Goal: Information Seeking & Learning: Understand process/instructions

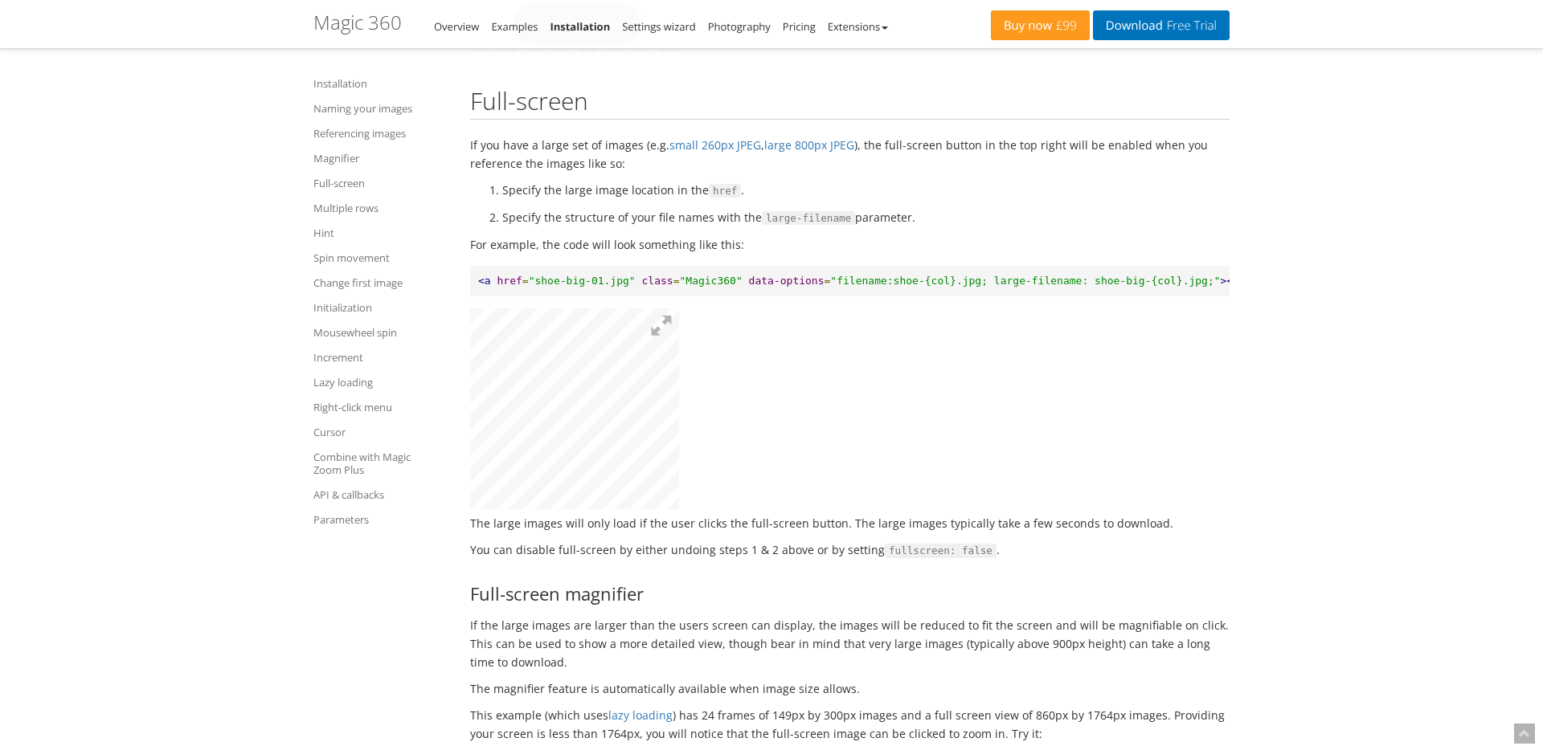
scroll to position [0, 277]
click at [345, 181] on link "Full-screen" at bounding box center [381, 183] width 137 height 19
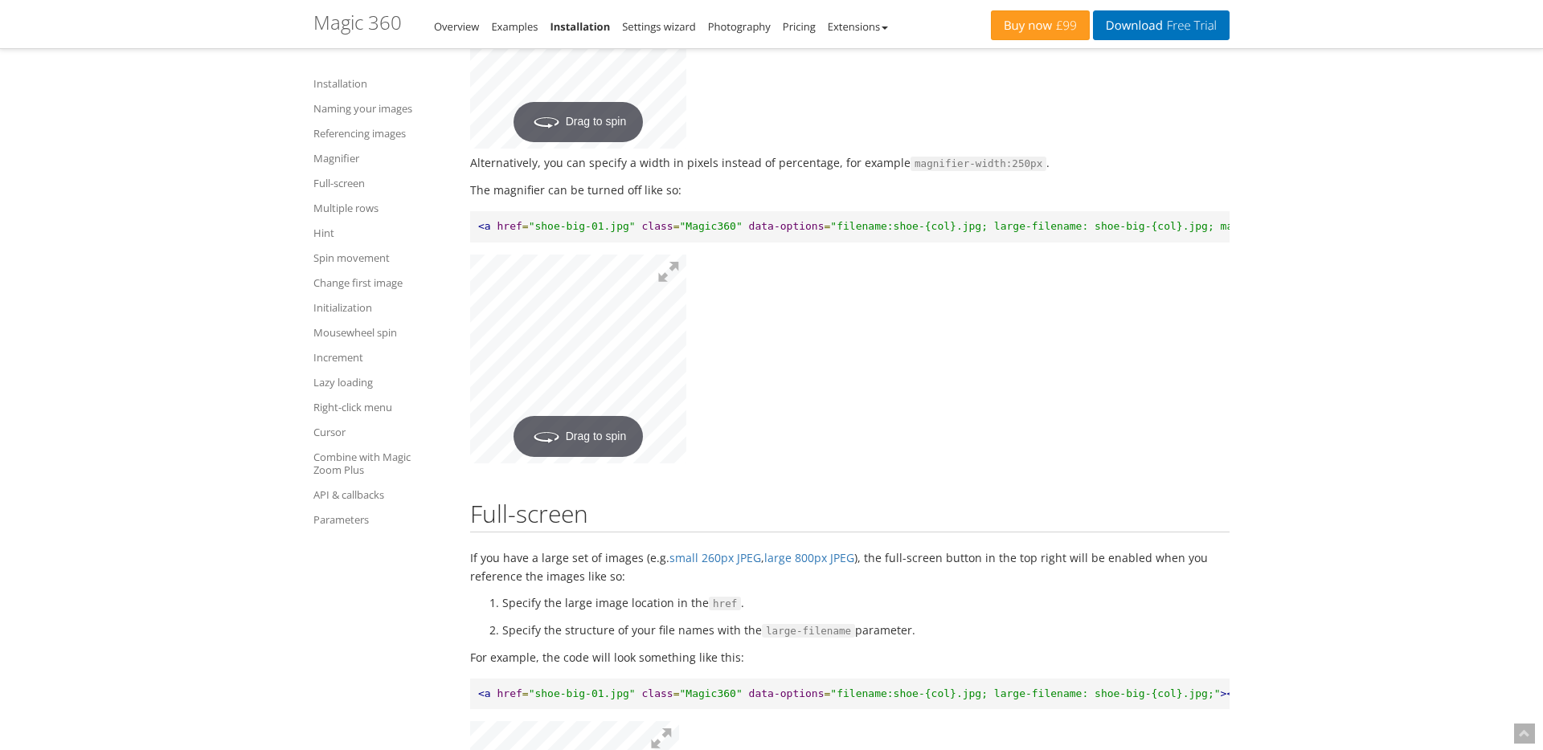
scroll to position [3704, 0]
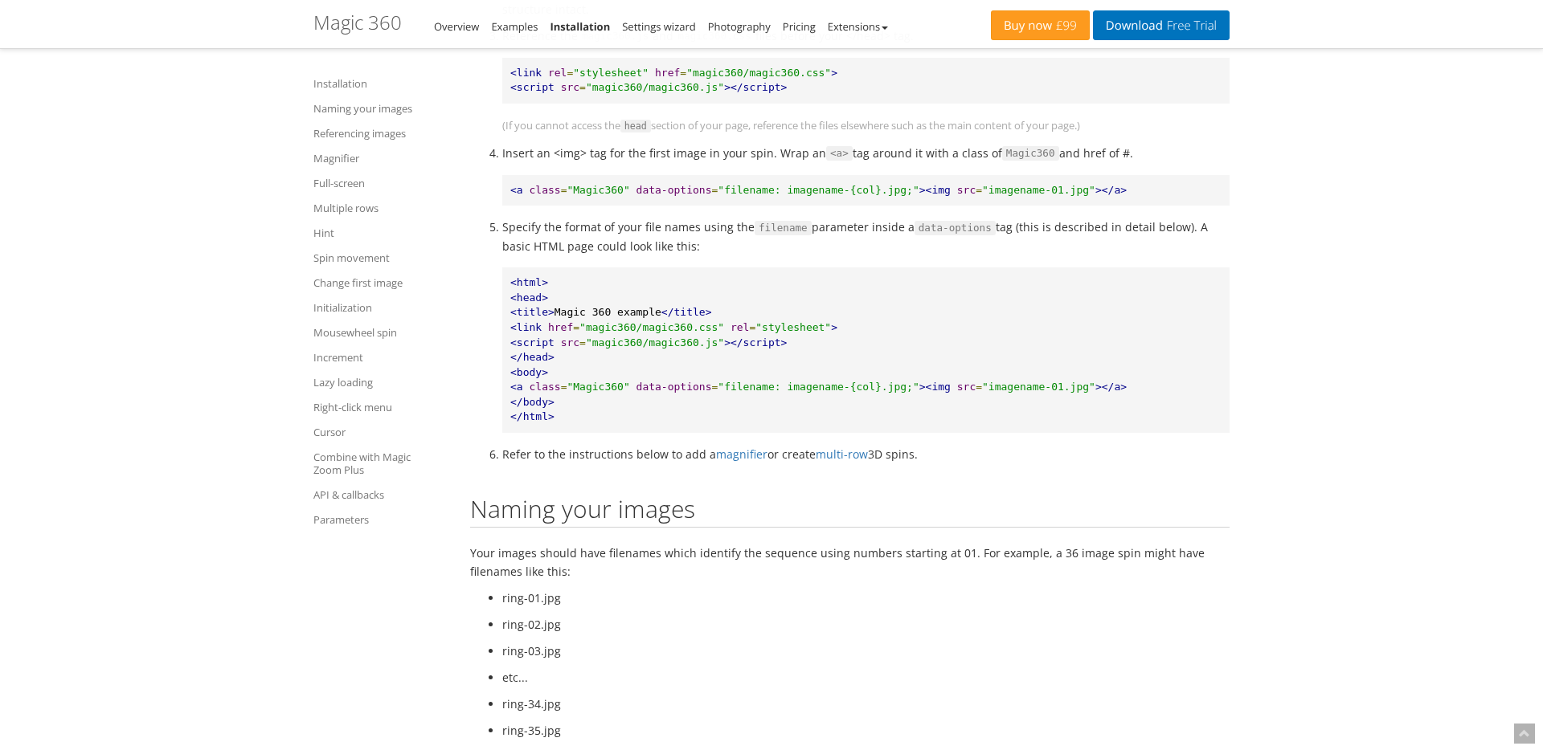
scroll to position [1004, 0]
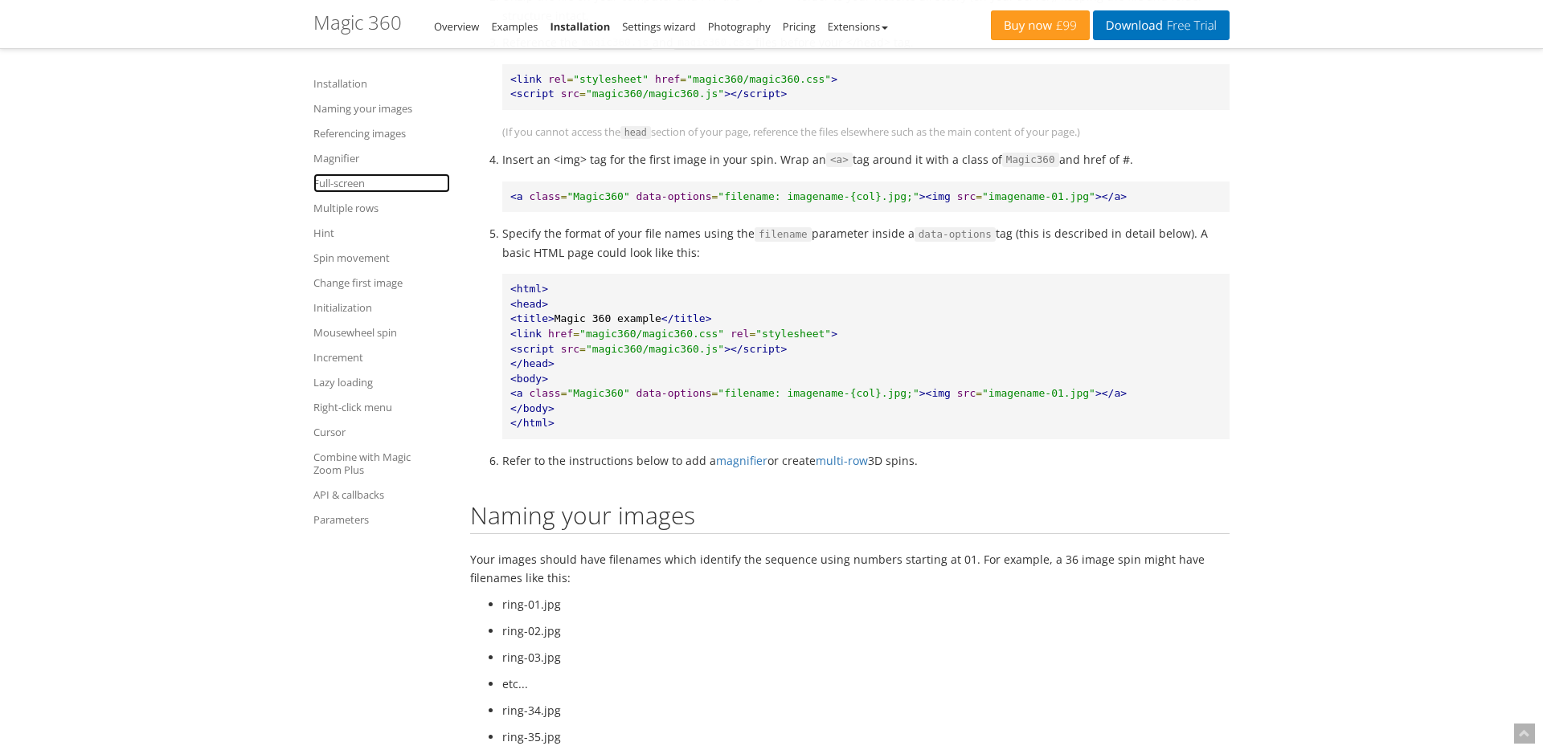
click at [336, 187] on link "Full-screen" at bounding box center [381, 183] width 137 height 19
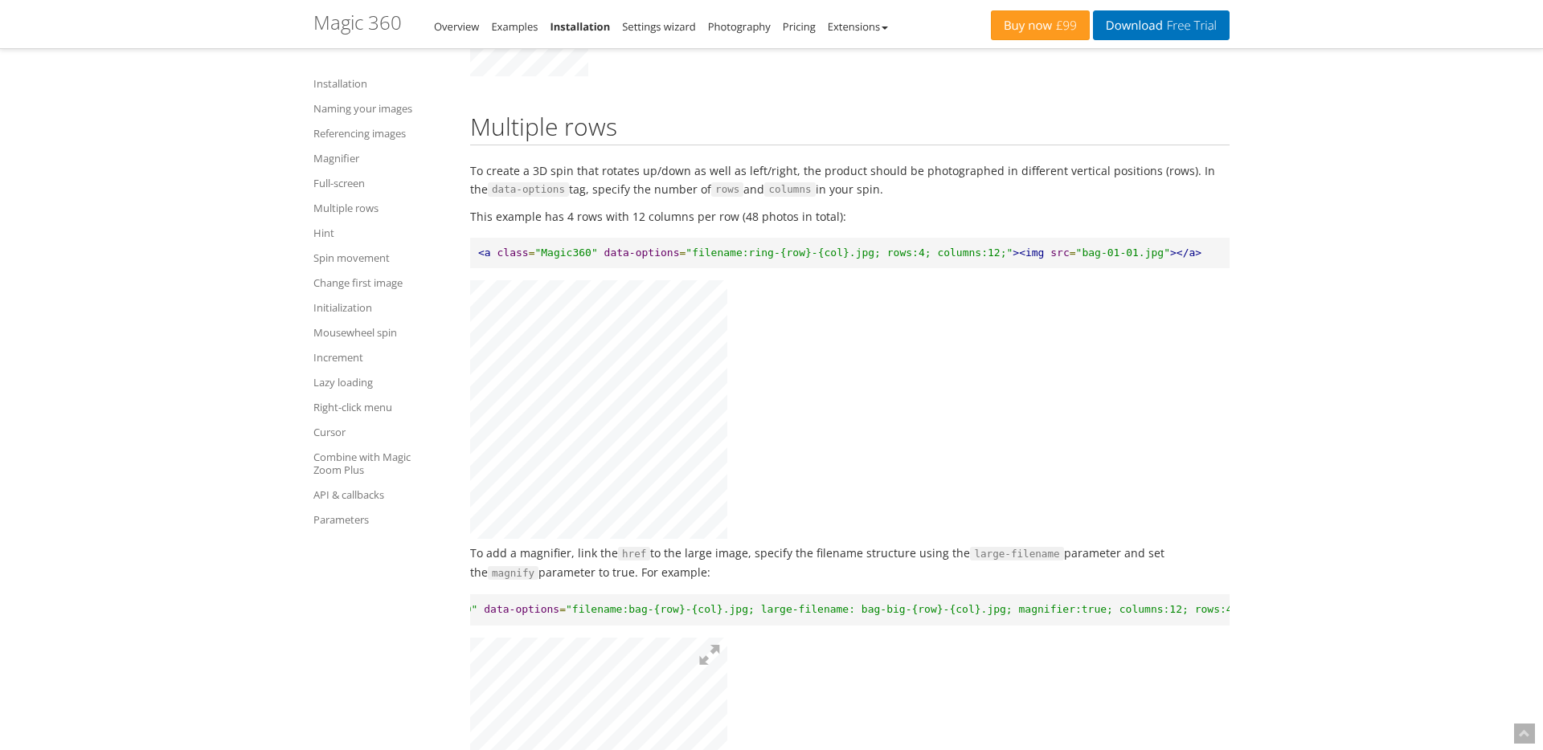
scroll to position [4865, 0]
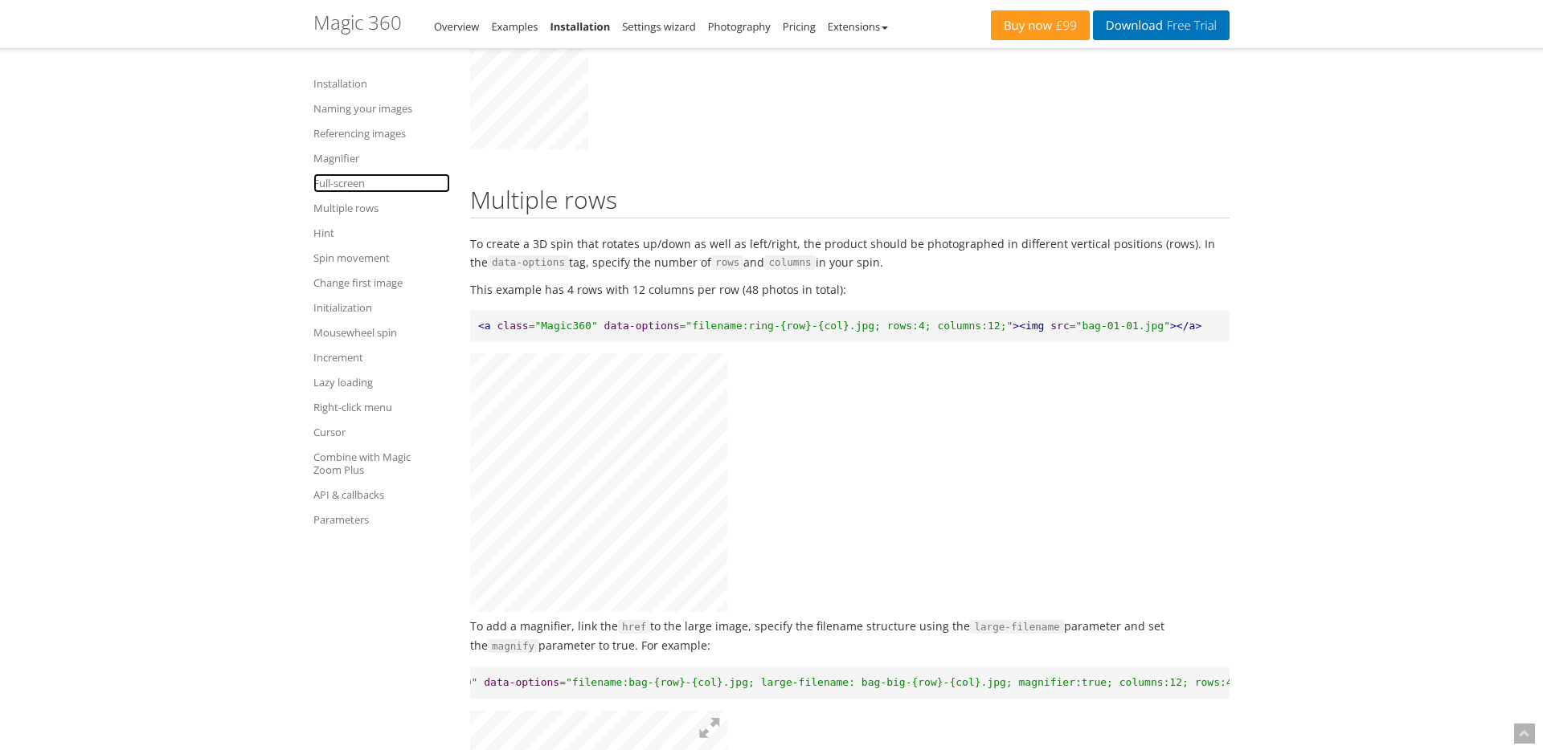
click at [354, 190] on link "Full-screen" at bounding box center [381, 183] width 137 height 19
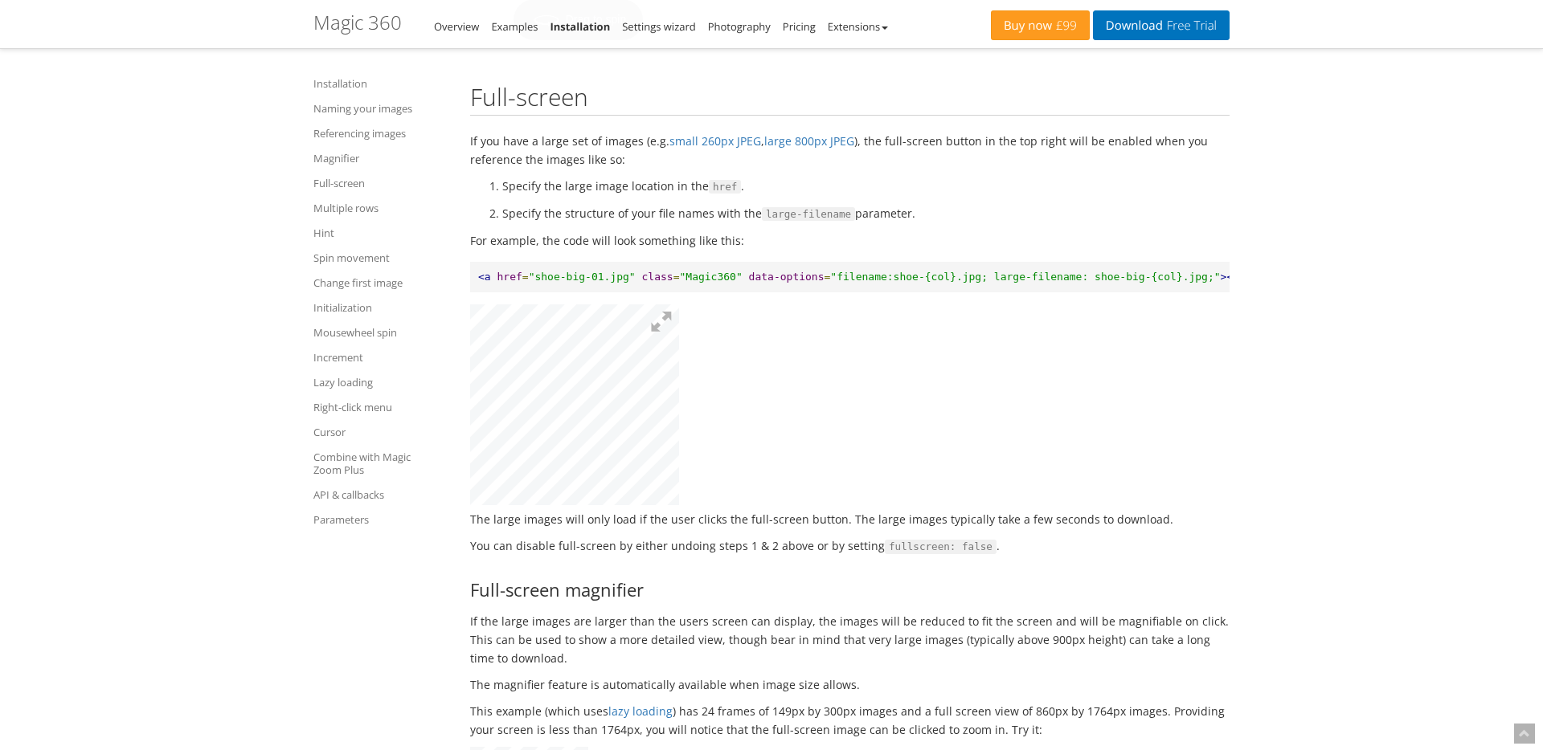
scroll to position [4044, 0]
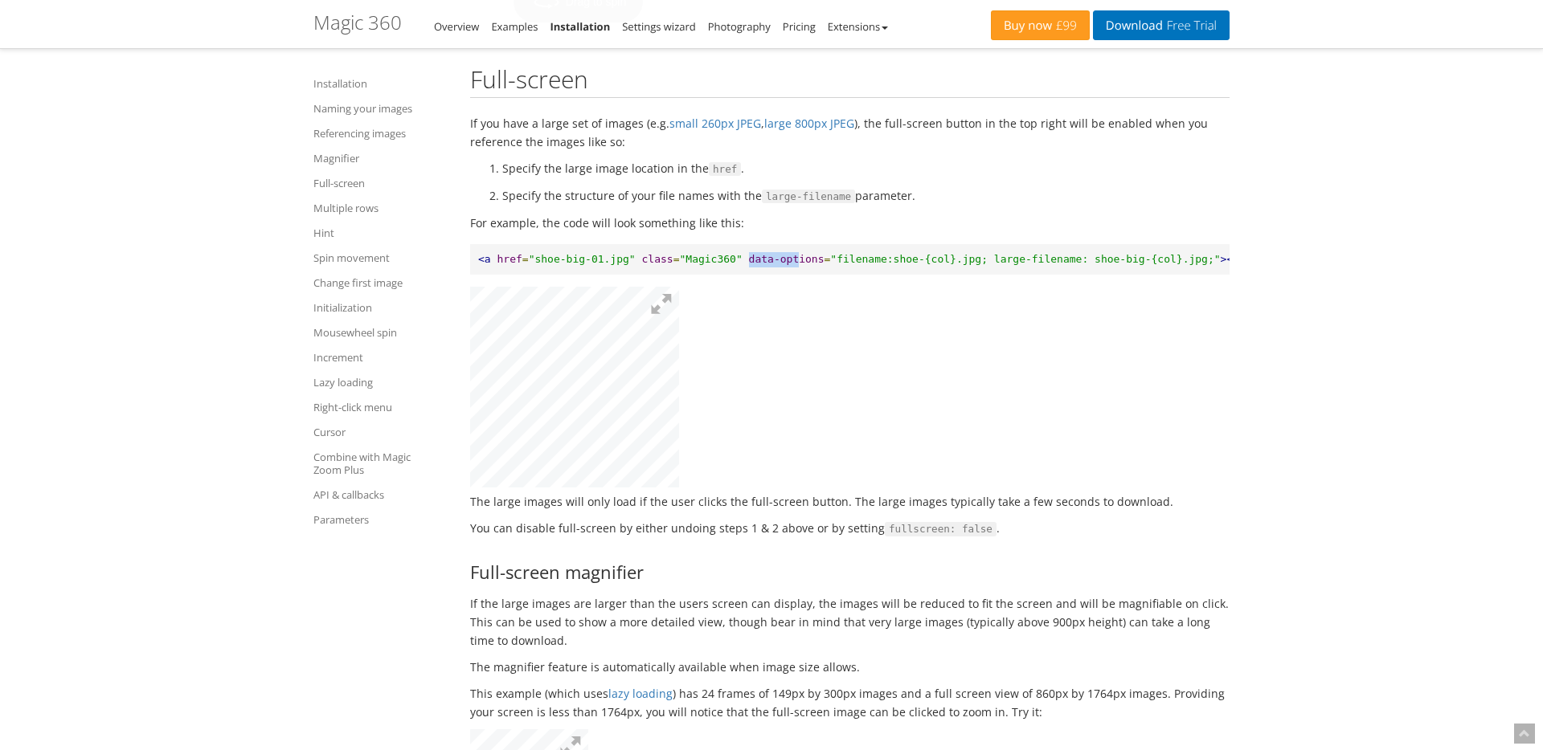
drag, startPoint x: 749, startPoint y: 244, endPoint x: 800, endPoint y: 242, distance: 51.5
click at [800, 253] on span "data-options" at bounding box center [787, 259] width 76 height 12
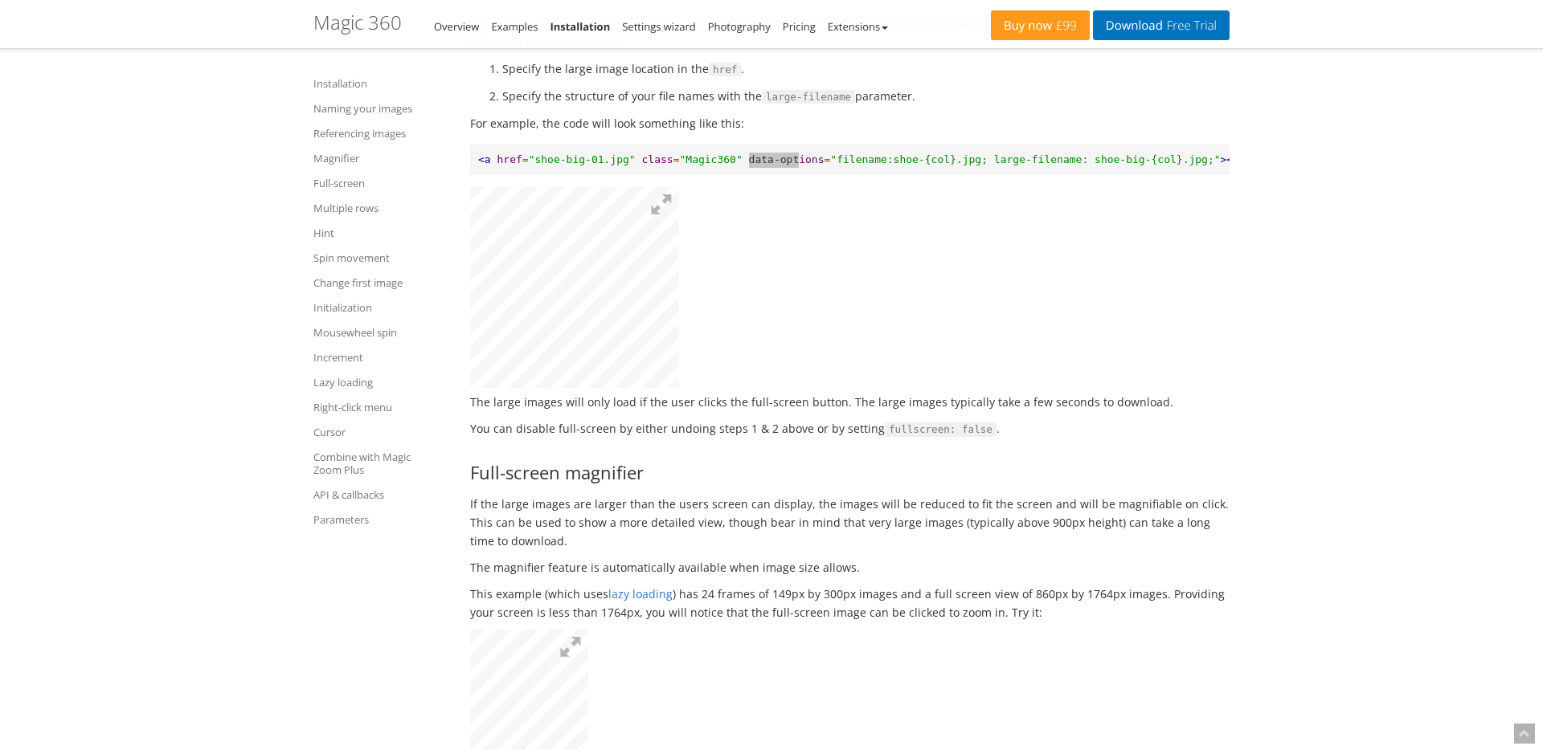
scroll to position [4148, 0]
drag, startPoint x: 876, startPoint y: 409, endPoint x: 978, endPoint y: 407, distance: 102.1
click at [978, 419] on span "fullscreen: false" at bounding box center [941, 426] width 112 height 14
copy span "fullscreen: false"
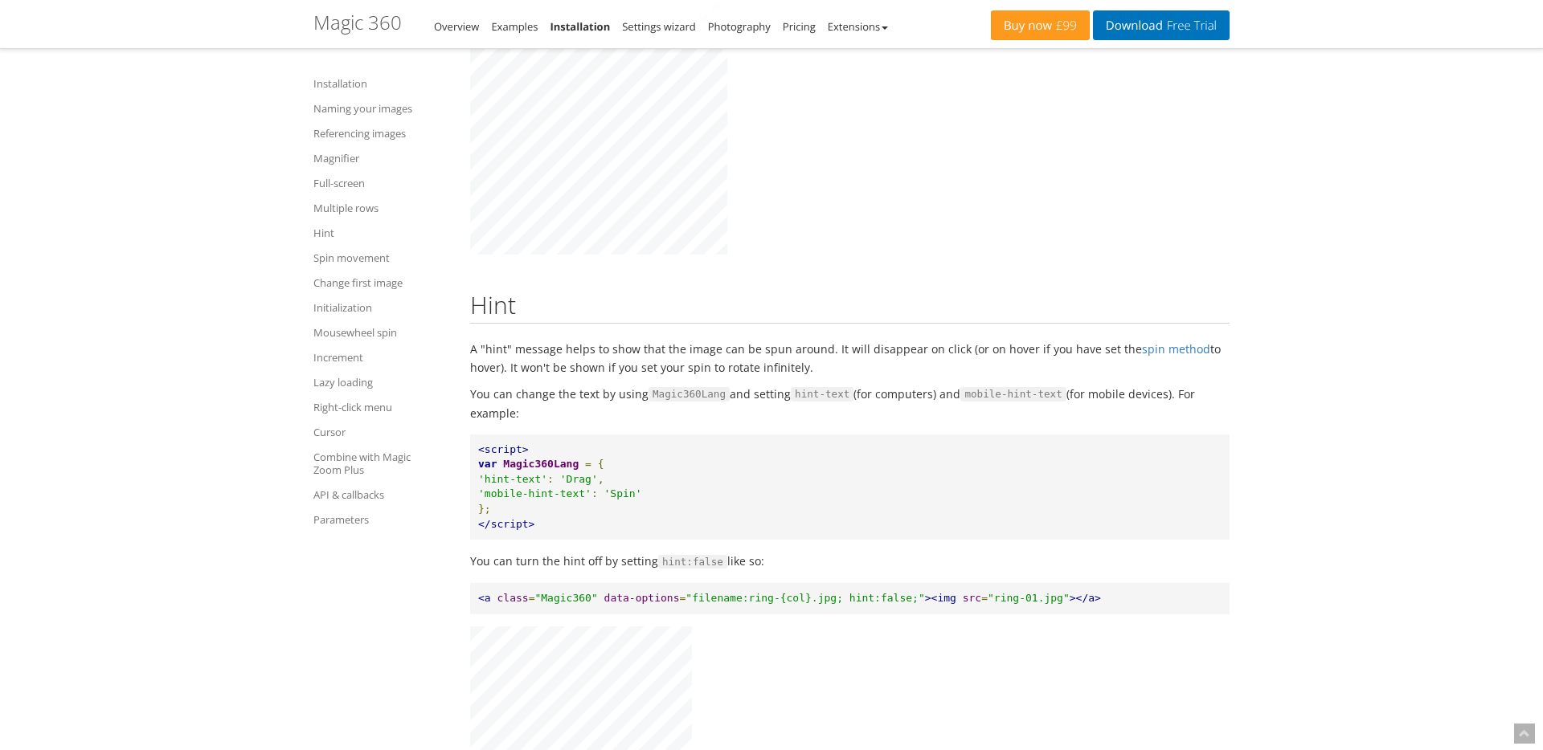
scroll to position [5615, 0]
